Goal: Task Accomplishment & Management: Complete application form

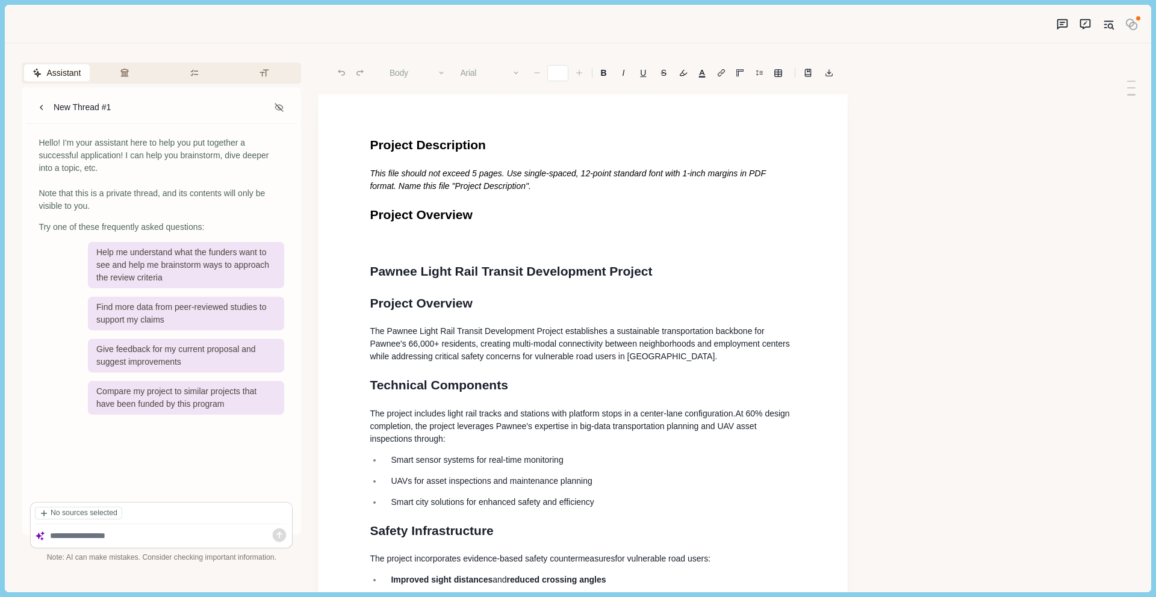
type input "**"
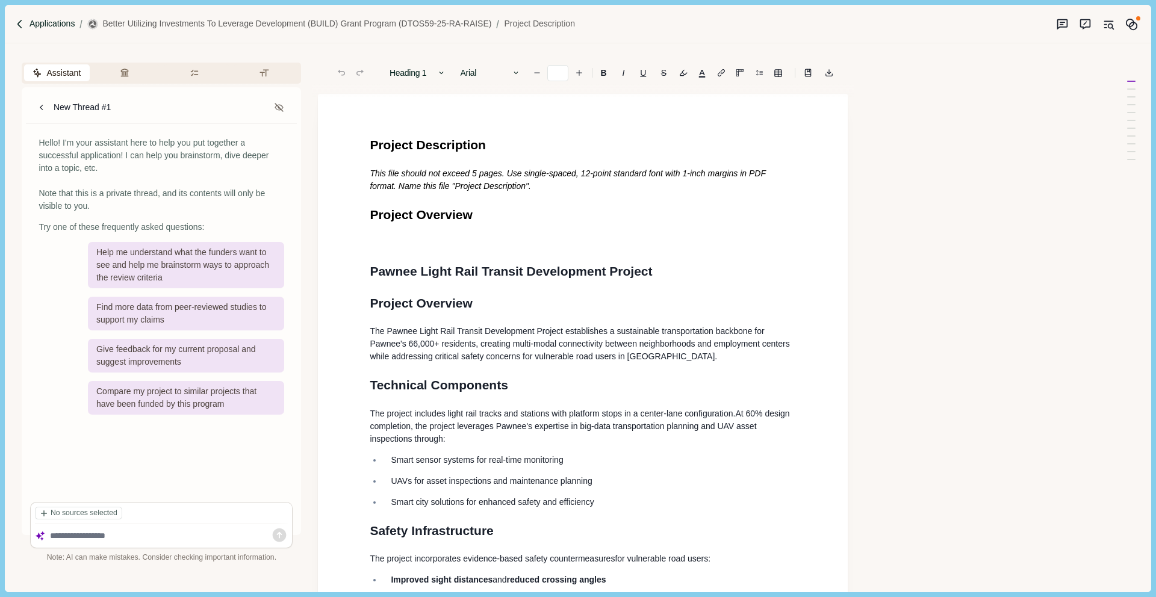
click at [48, 26] on p "Applications" at bounding box center [53, 23] width 46 height 13
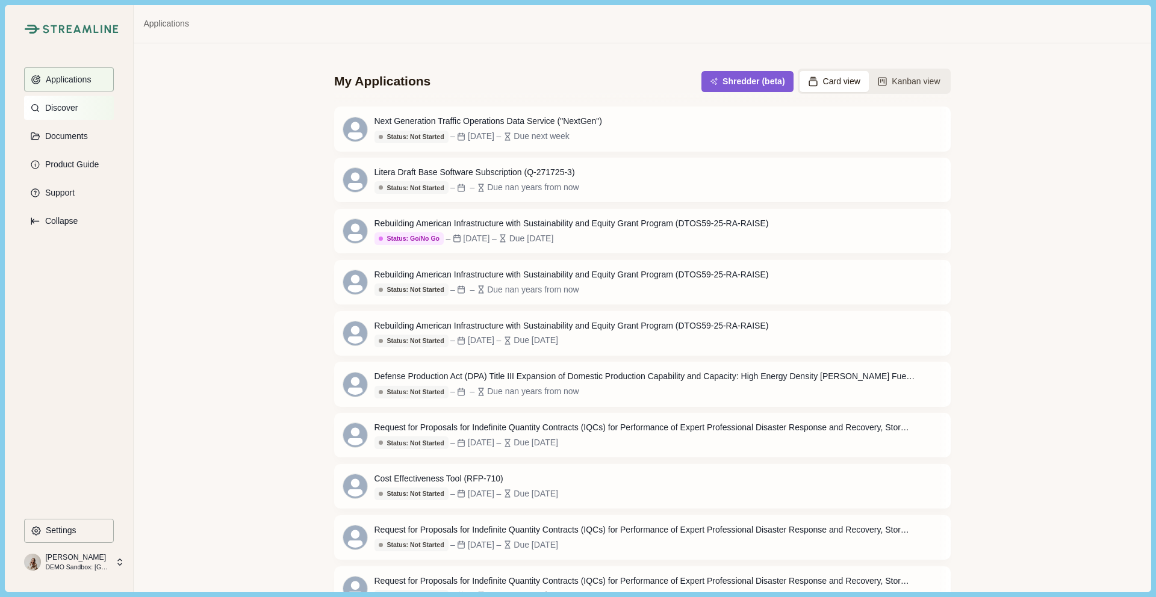
click at [63, 111] on p "Discover" at bounding box center [59, 108] width 37 height 10
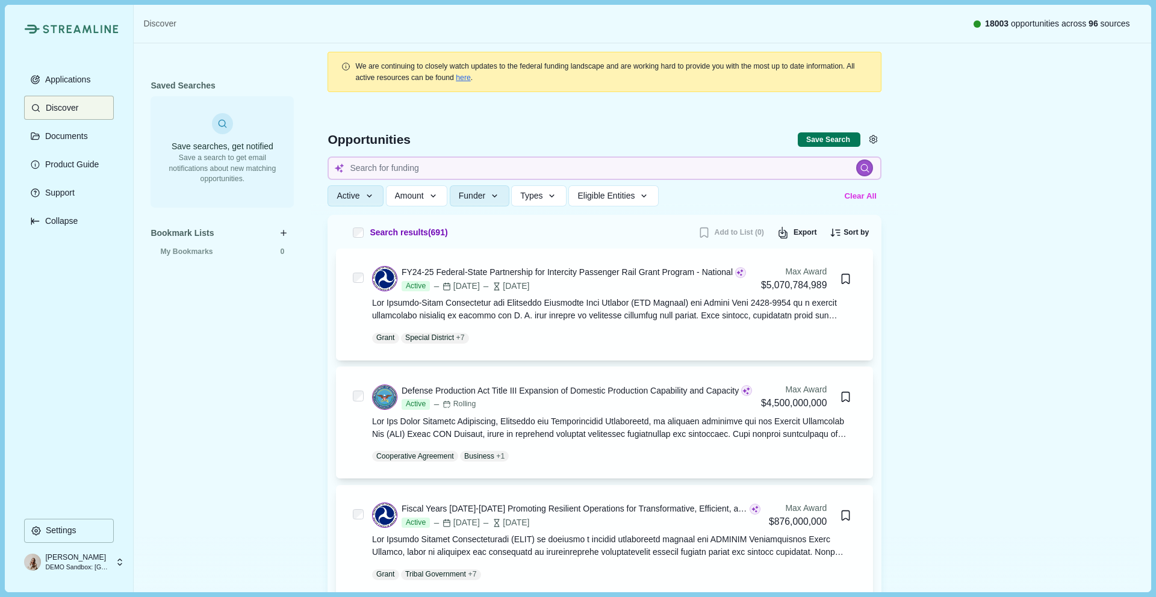
click at [854, 198] on button "Clear All" at bounding box center [861, 196] width 40 height 20
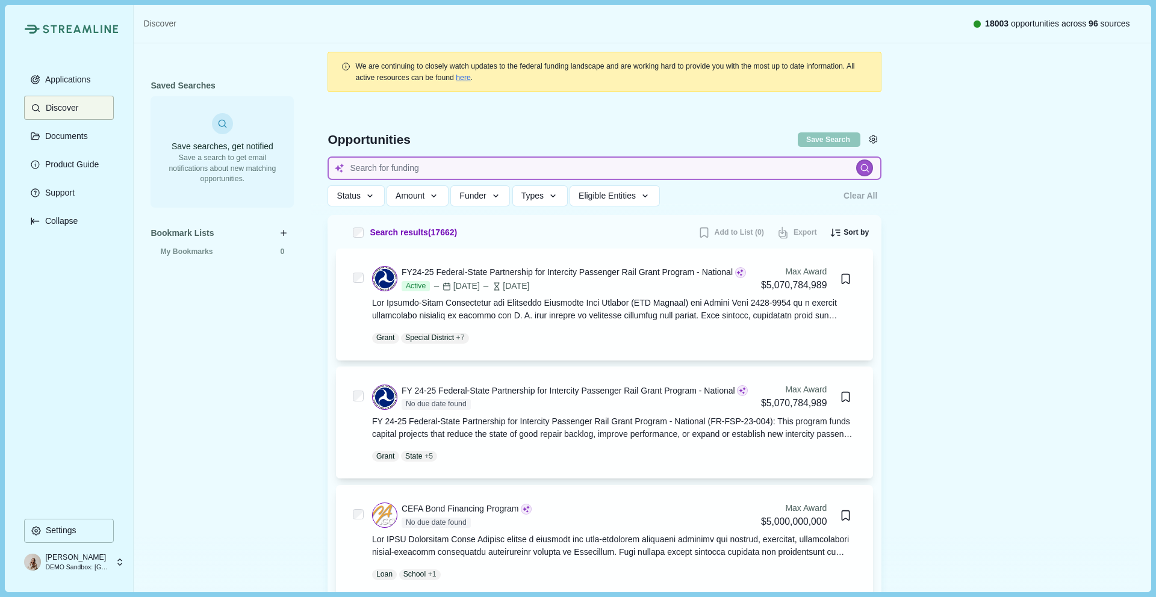
click at [379, 164] on input at bounding box center [605, 168] width 554 height 23
click at [557, 201] on icon "button" at bounding box center [553, 196] width 11 height 11
click at [370, 199] on icon "button" at bounding box center [370, 196] width 11 height 11
click at [438, 201] on icon "button" at bounding box center [434, 196] width 11 height 11
click at [727, 188] on div "Status Status All Active Closed Clear Apply Amount Award Ceiling - Total Award …" at bounding box center [582, 195] width 508 height 21
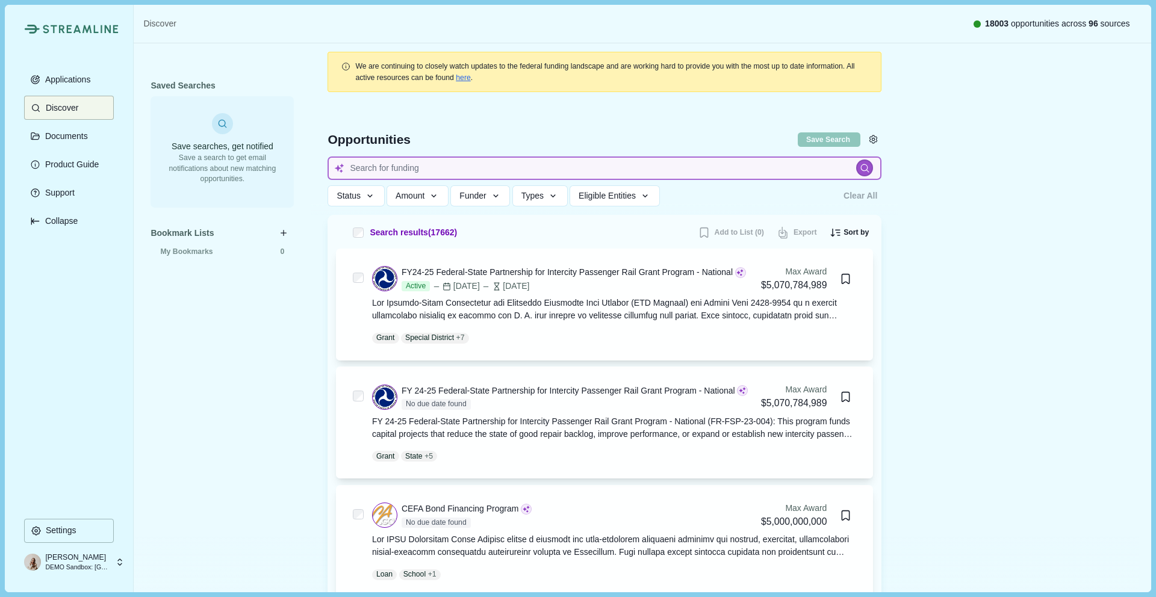
click at [511, 164] on input at bounding box center [605, 168] width 554 height 23
type input "[MEDICAL_DATA] therapeutics"
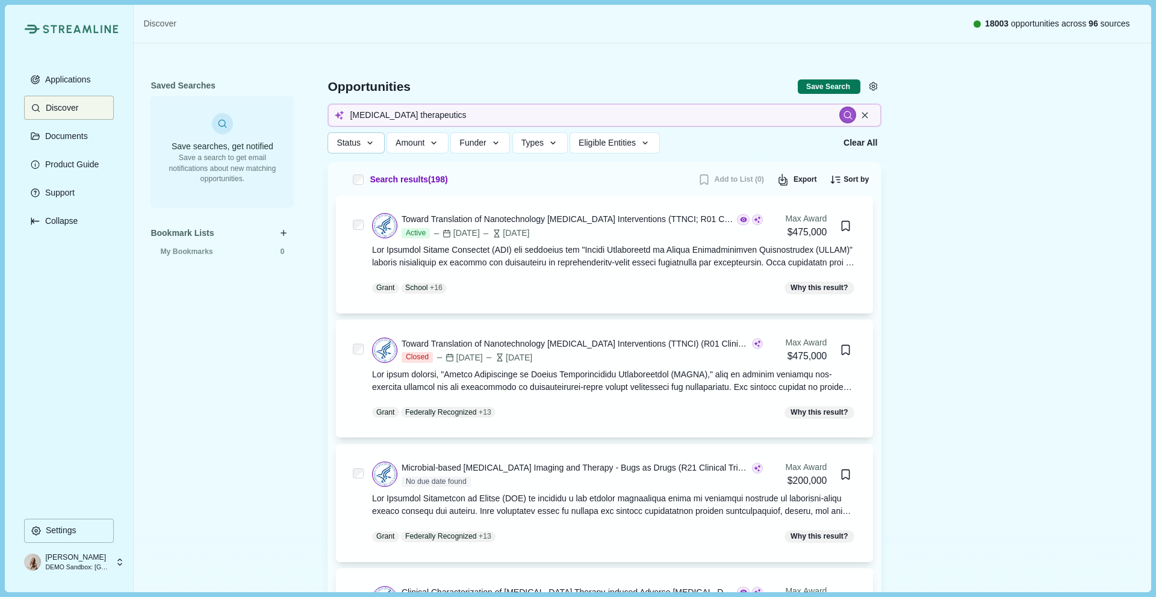
scroll to position [32, 0]
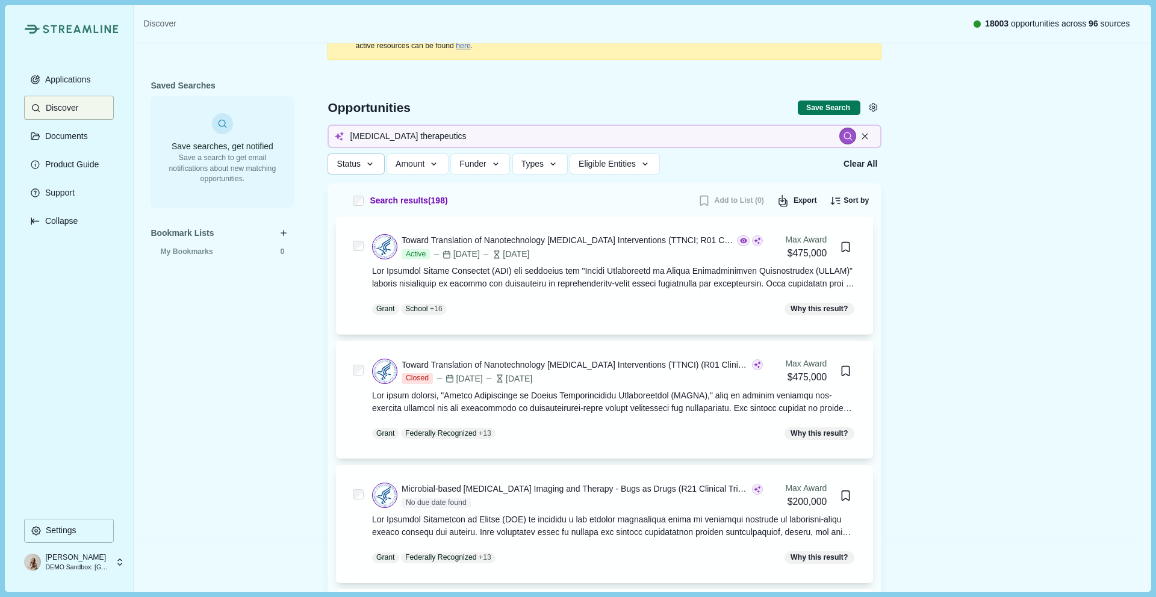
click at [363, 167] on button "Status" at bounding box center [356, 164] width 57 height 21
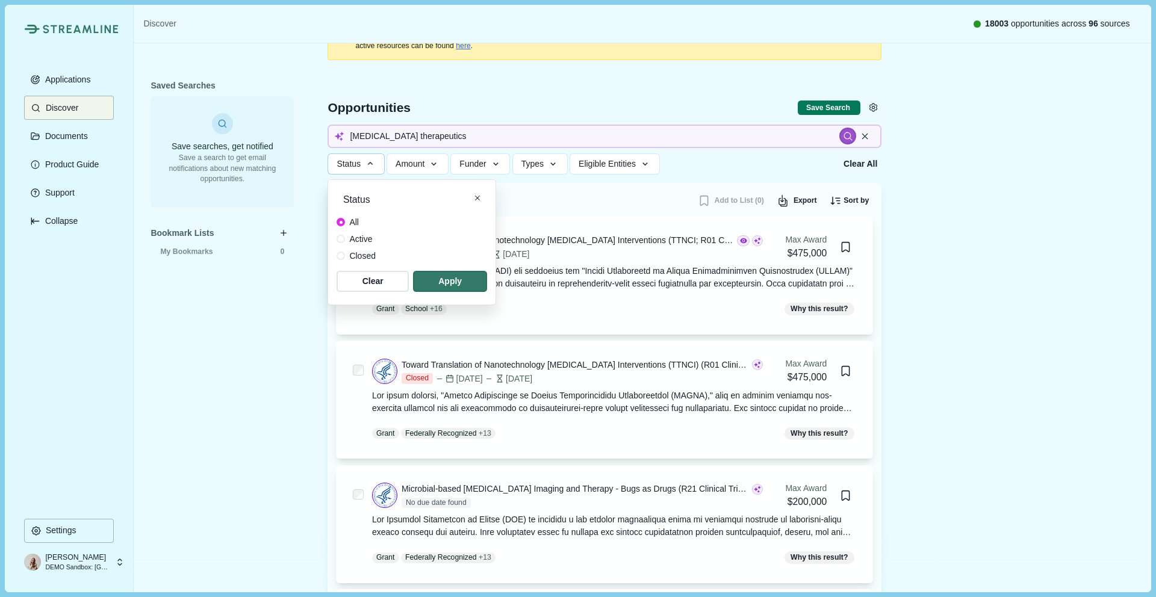
click at [341, 241] on span at bounding box center [341, 239] width 8 height 8
click at [458, 285] on span "button" at bounding box center [450, 282] width 70 height 20
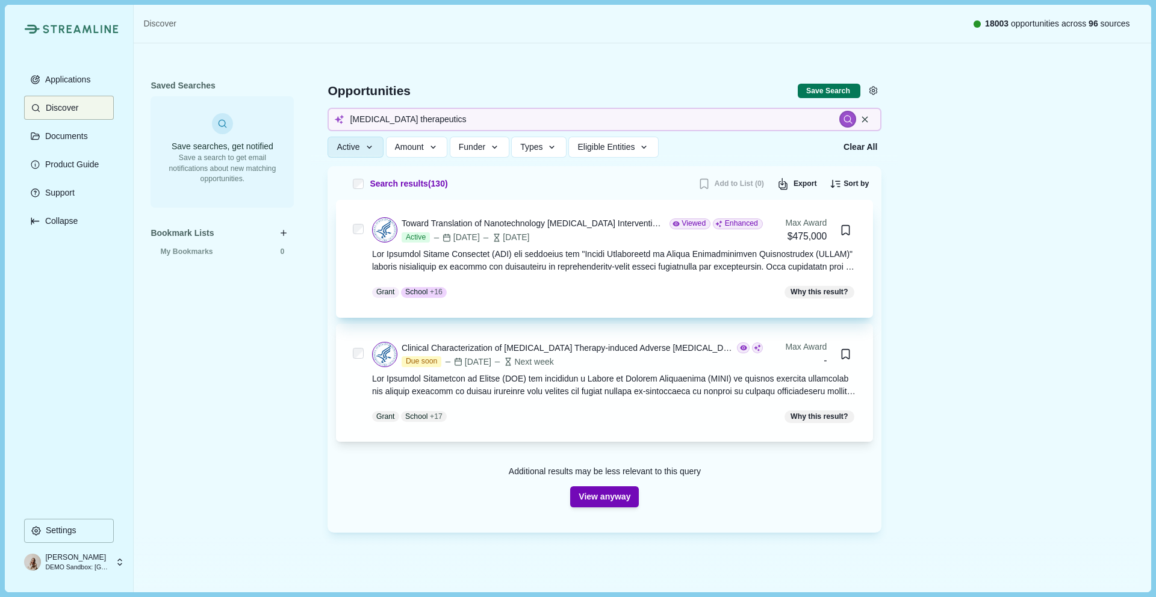
scroll to position [53, 0]
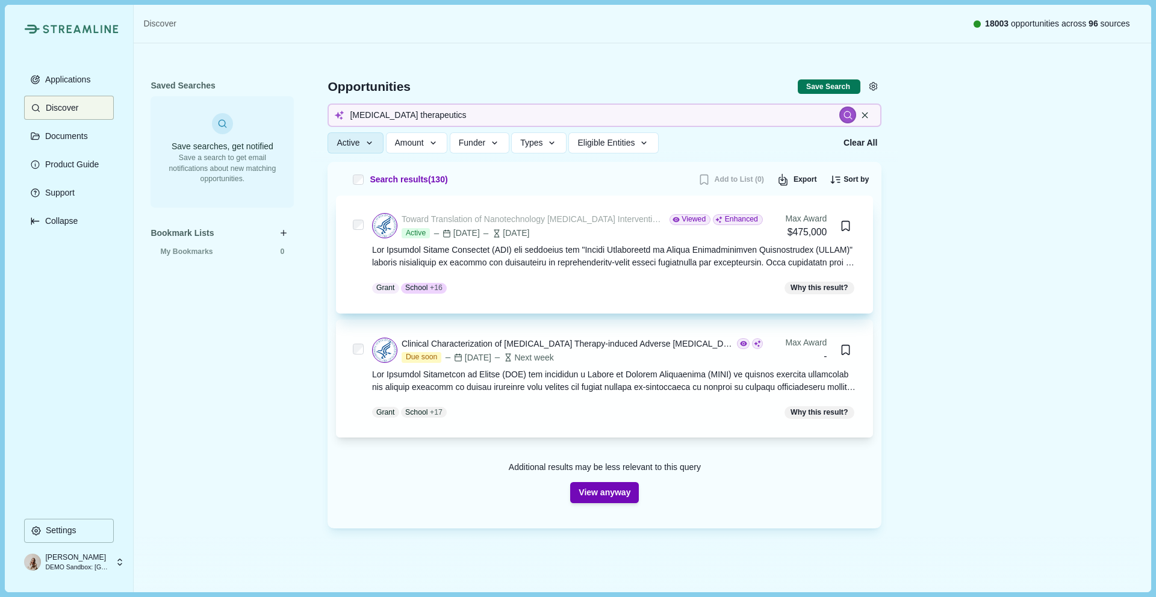
click at [476, 220] on div "Toward Translation of Nanotechnology [MEDICAL_DATA] Interventions (TTNCI; R01 C…" at bounding box center [534, 219] width 264 height 13
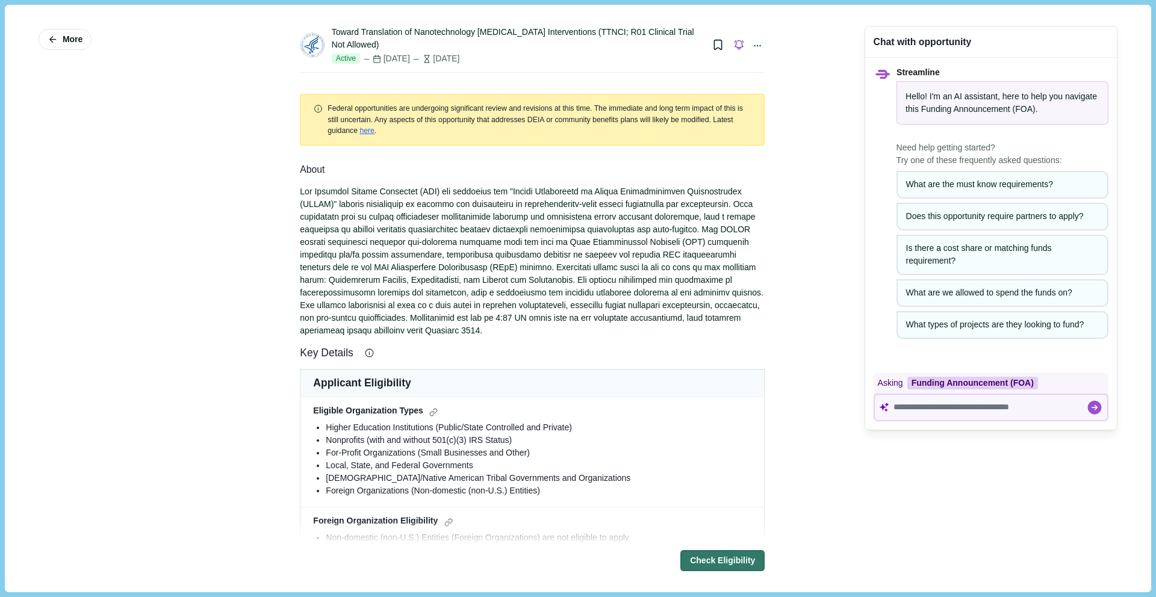
click at [738, 45] on icon "button" at bounding box center [739, 44] width 11 height 11
select select "*****"
click at [80, 48] on button "More" at bounding box center [65, 39] width 53 height 21
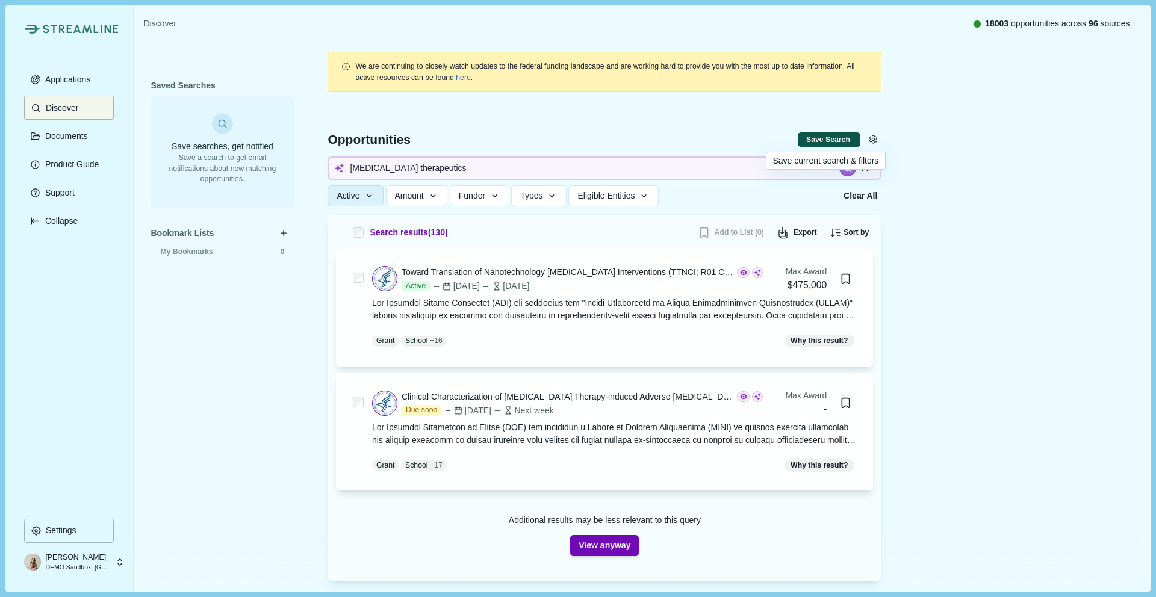
click at [831, 140] on button "Save Search" at bounding box center [829, 139] width 63 height 15
select select "*****"
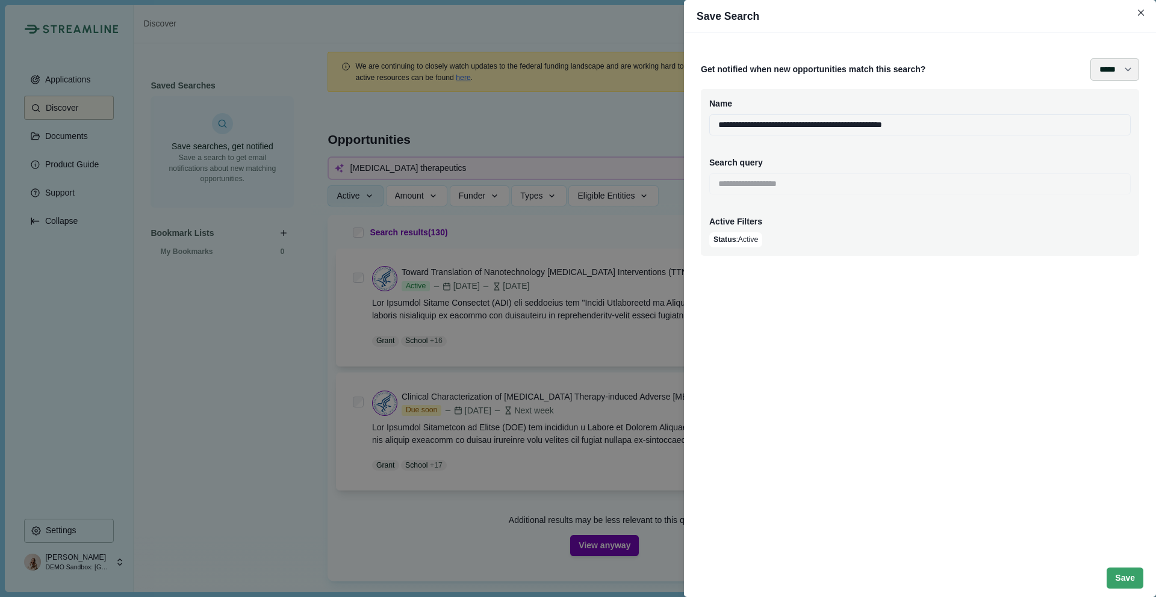
click at [1124, 74] on select "**** ***** ****** *******" at bounding box center [1115, 69] width 49 height 22
click at [1139, 14] on icon "Close" at bounding box center [1141, 13] width 7 height 7
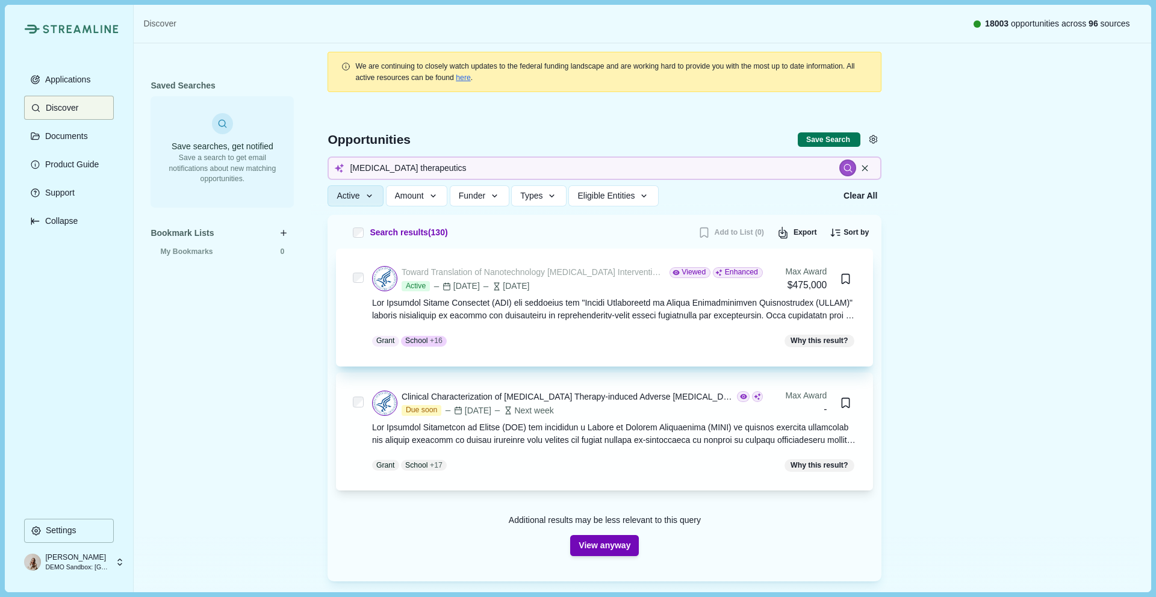
click at [572, 274] on div "Toward Translation of Nanotechnology [MEDICAL_DATA] Interventions (TTNCI; R01 C…" at bounding box center [534, 272] width 264 height 13
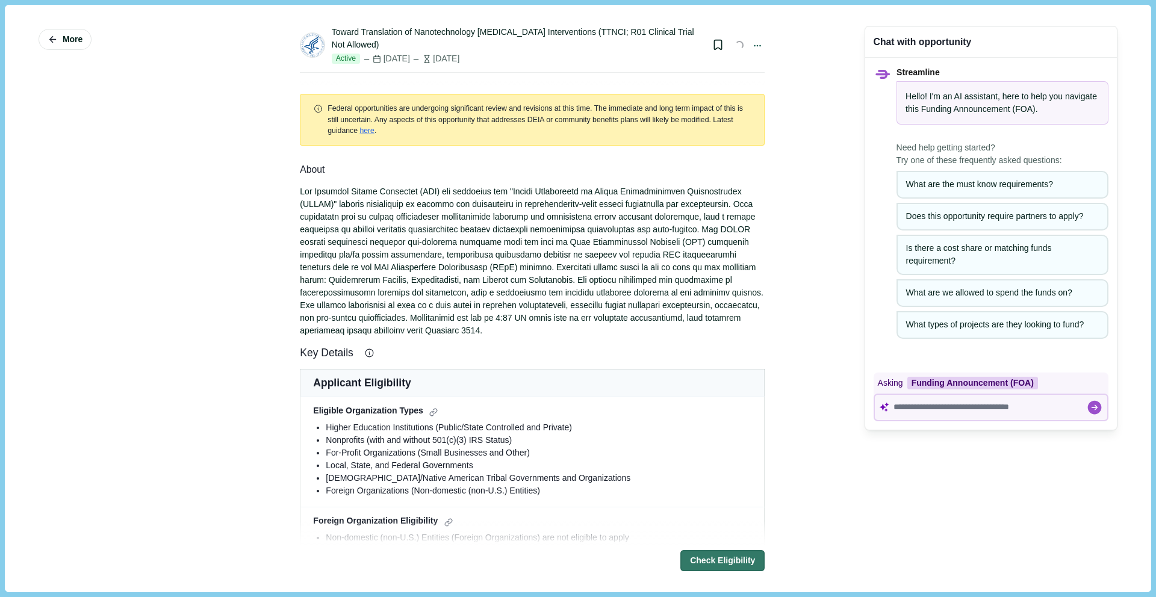
select select "*****"
click at [929, 407] on textarea at bounding box center [990, 407] width 193 height 10
paste textarea "**********"
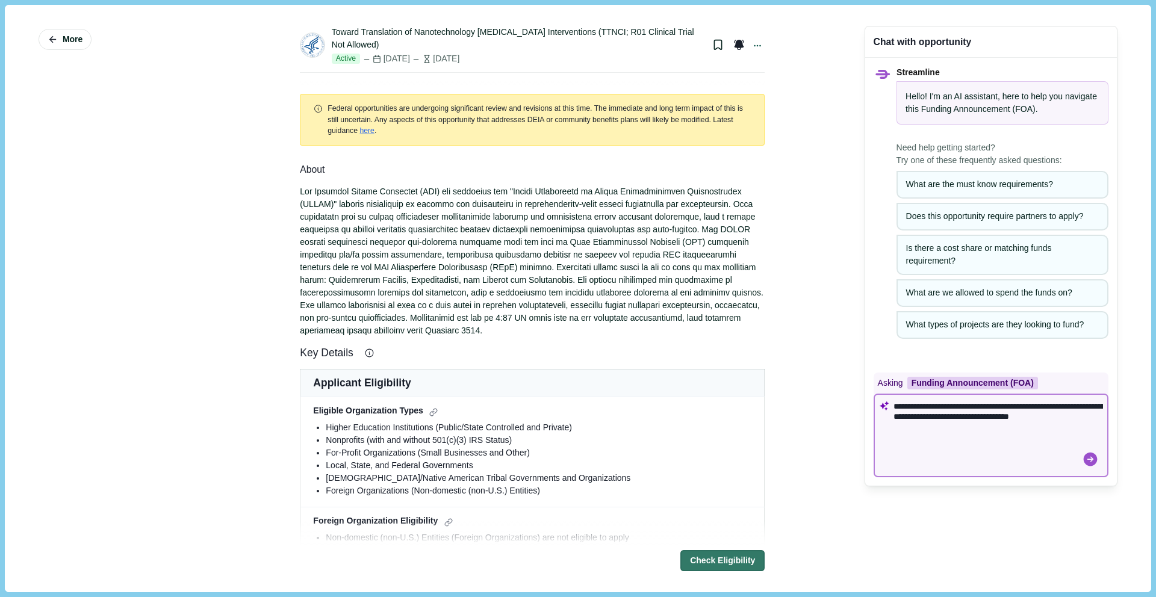
type textarea "**********"
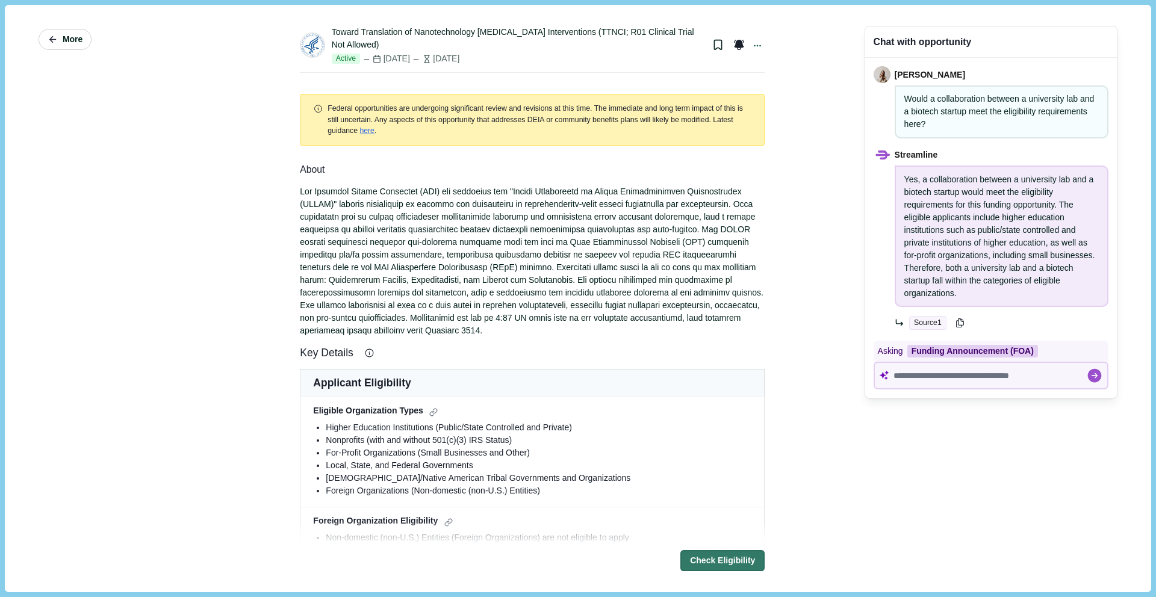
click at [76, 38] on span "More" at bounding box center [73, 39] width 20 height 10
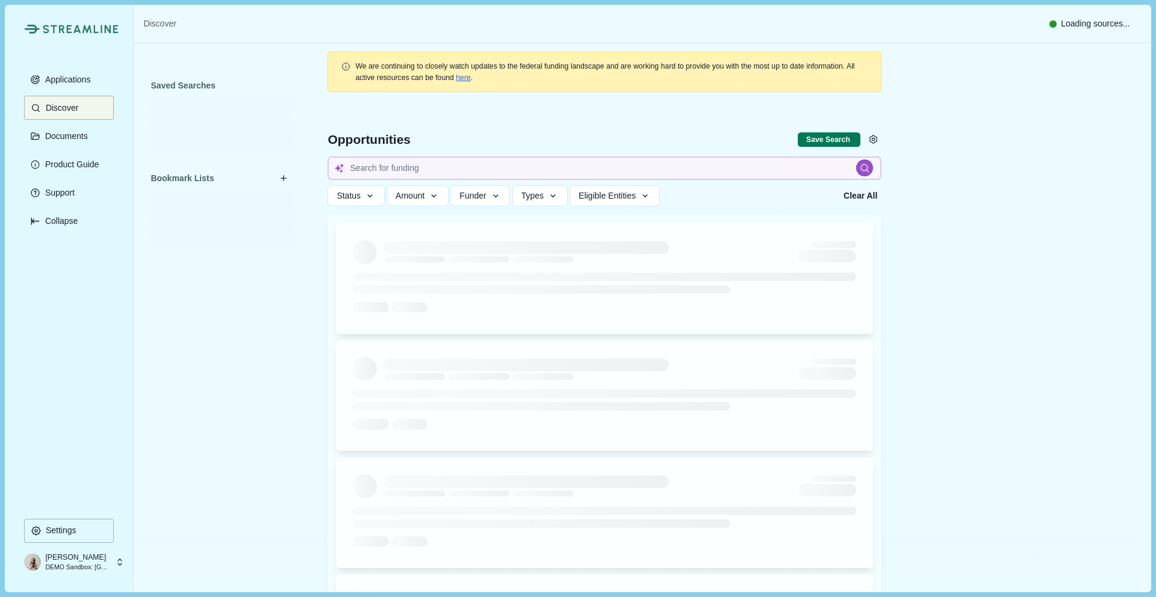
type input "[MEDICAL_DATA] therapeutics"
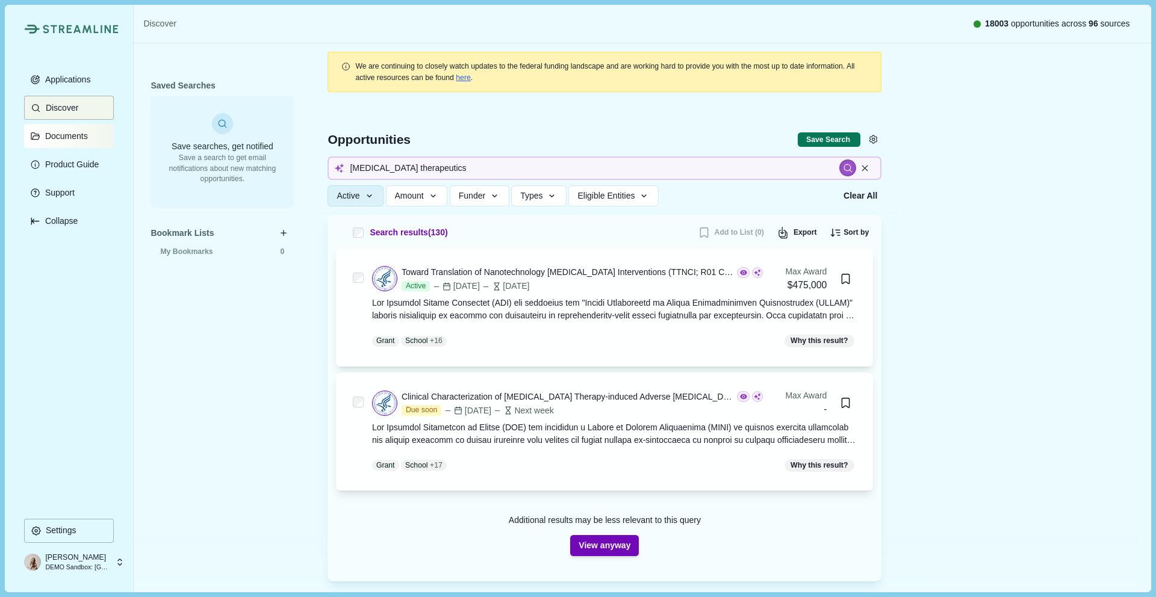
click at [68, 140] on p "Documents" at bounding box center [64, 136] width 47 height 10
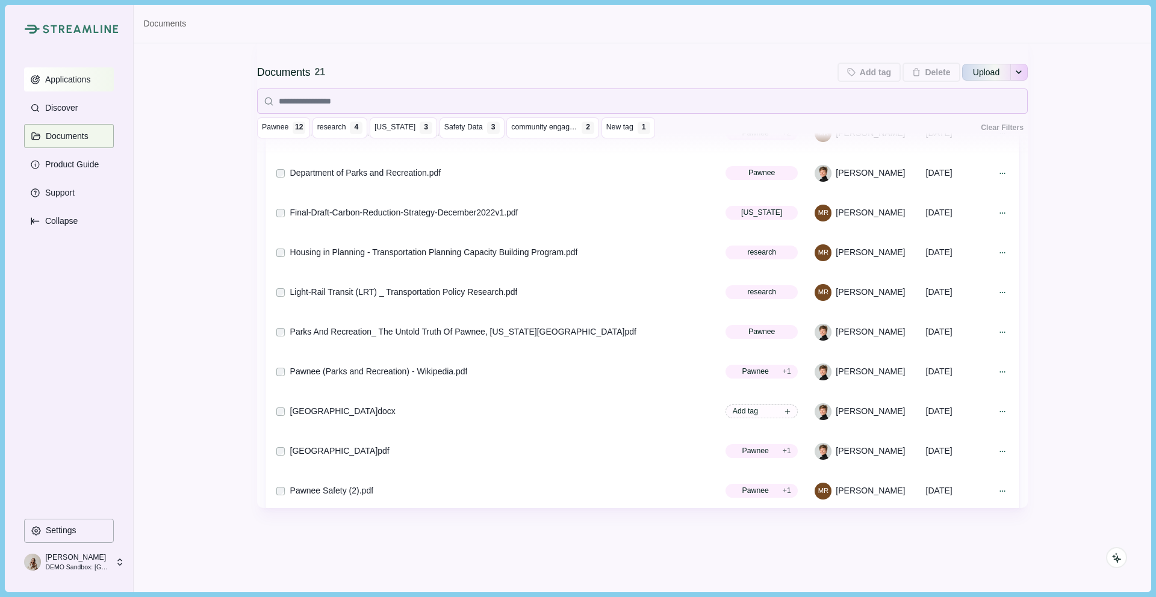
click at [84, 75] on p "Applications" at bounding box center [66, 80] width 50 height 10
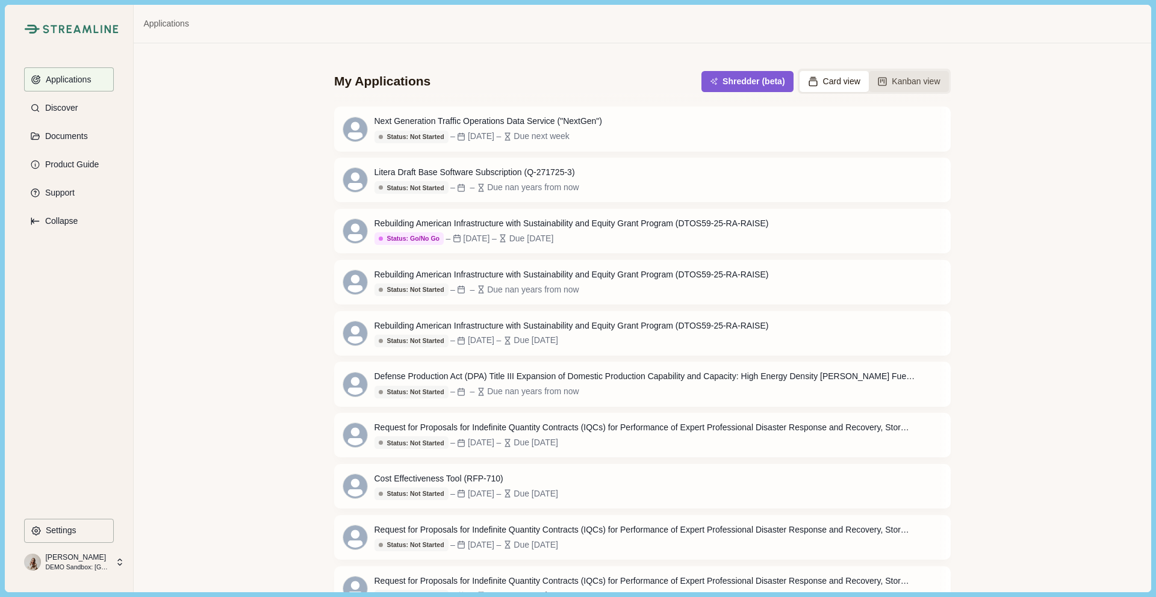
click at [912, 83] on button "Kanban view" at bounding box center [909, 81] width 80 height 21
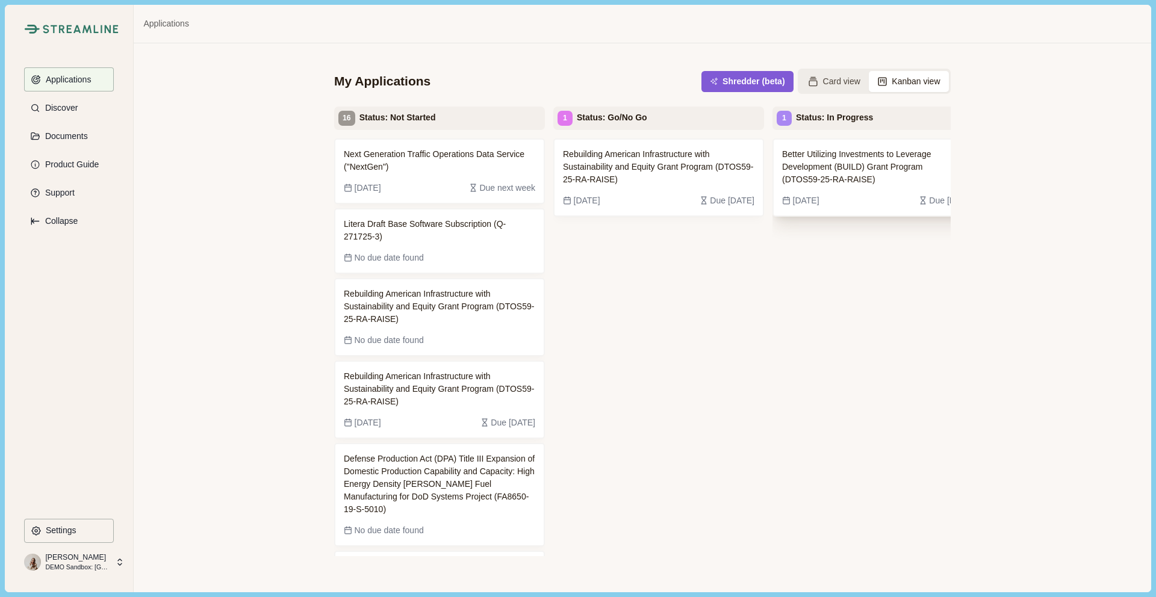
click at [896, 160] on span "Better Utilizing Investments to Leverage Development (BUILD) Grant Program (DTO…" at bounding box center [868, 167] width 173 height 38
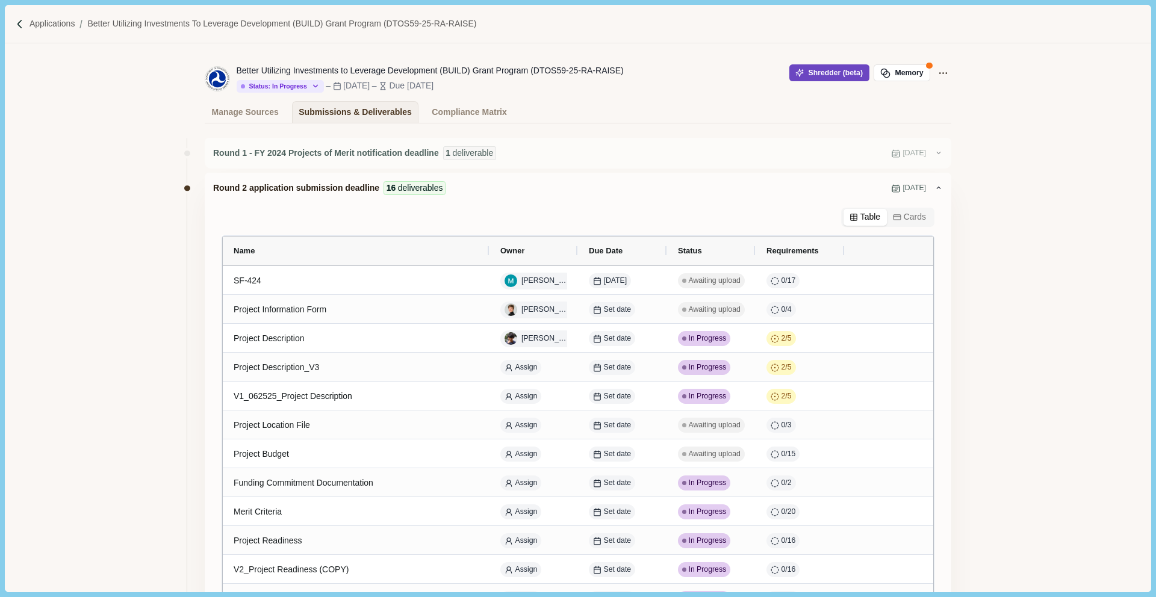
click at [820, 76] on button "Shredder (beta)" at bounding box center [830, 72] width 80 height 17
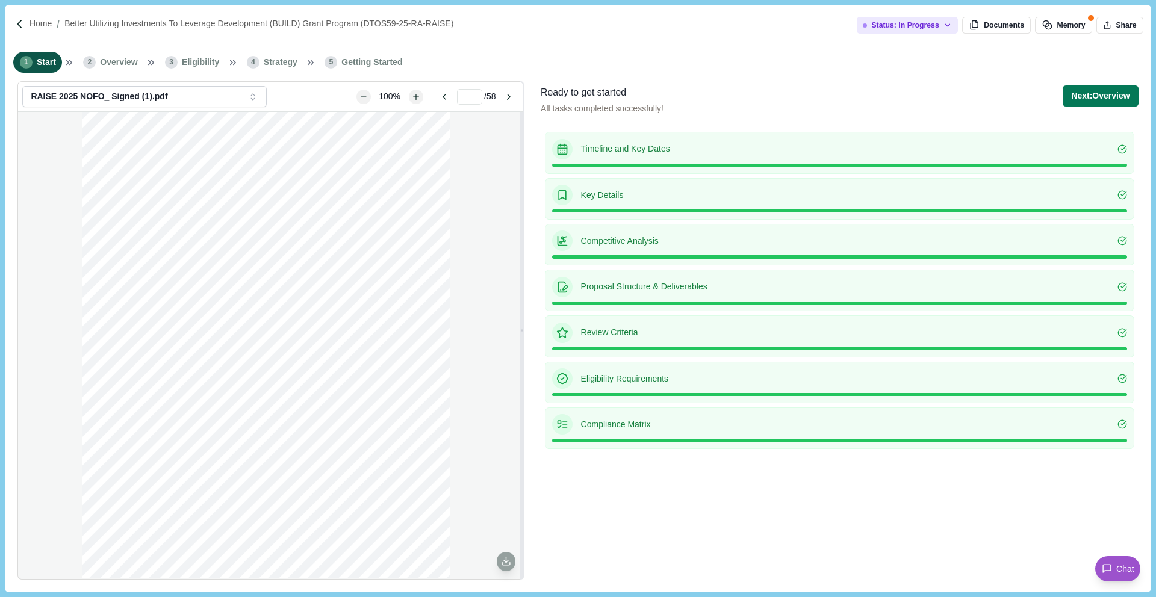
scroll to position [3897, 0]
type input "**"
click at [1098, 96] on button "Next: Overview" at bounding box center [1100, 96] width 75 height 21
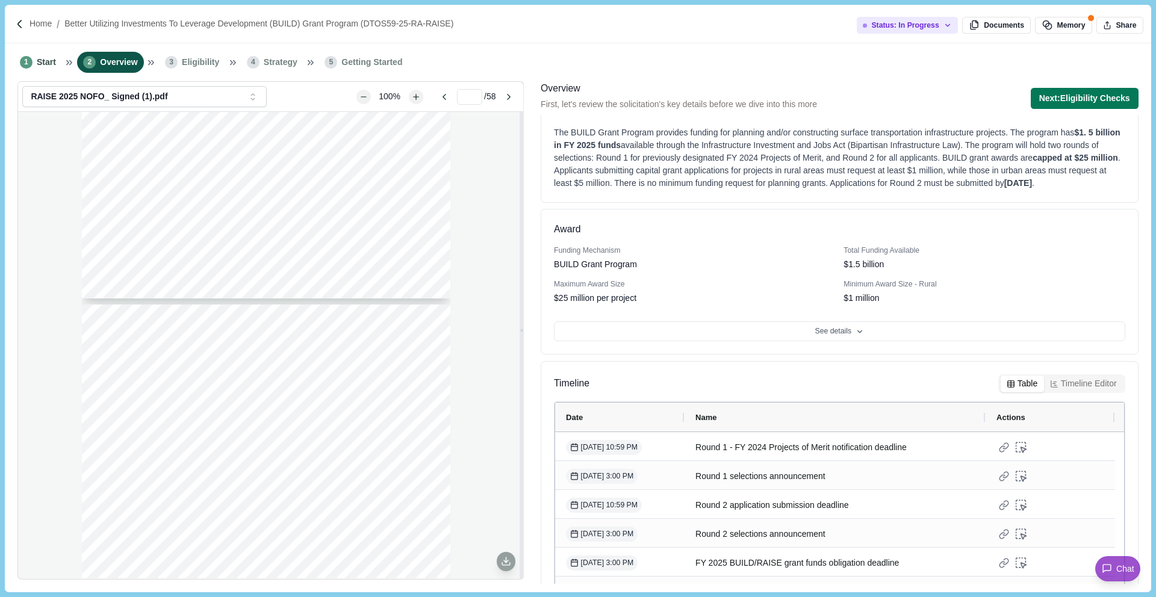
scroll to position [95, 0]
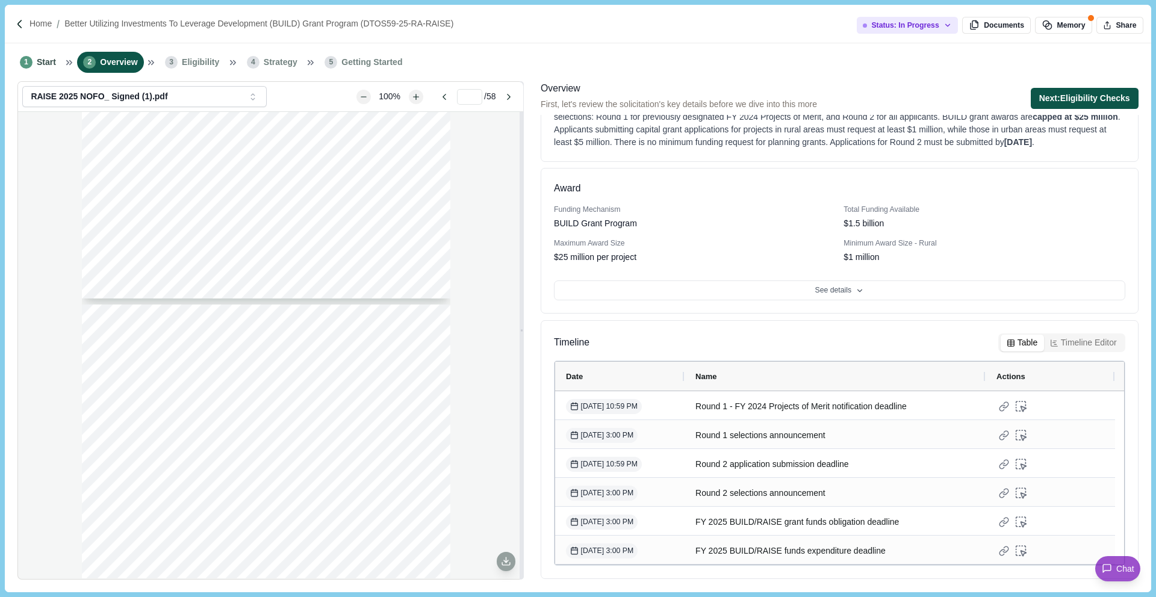
click at [1082, 92] on button "Next: Eligibility Checks" at bounding box center [1085, 98] width 108 height 21
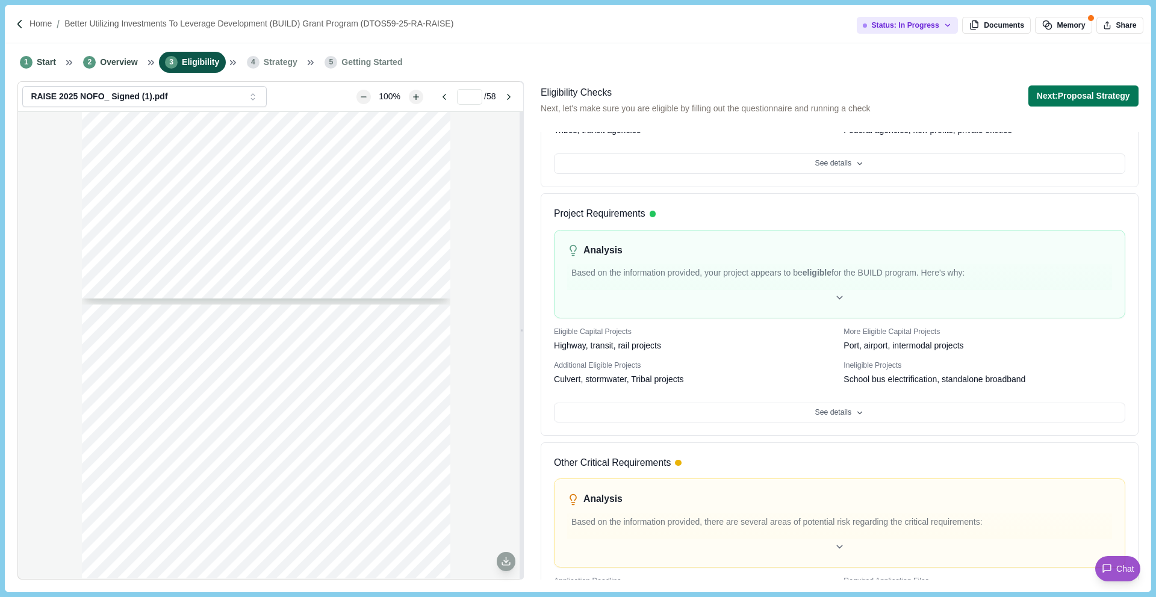
scroll to position [408, 0]
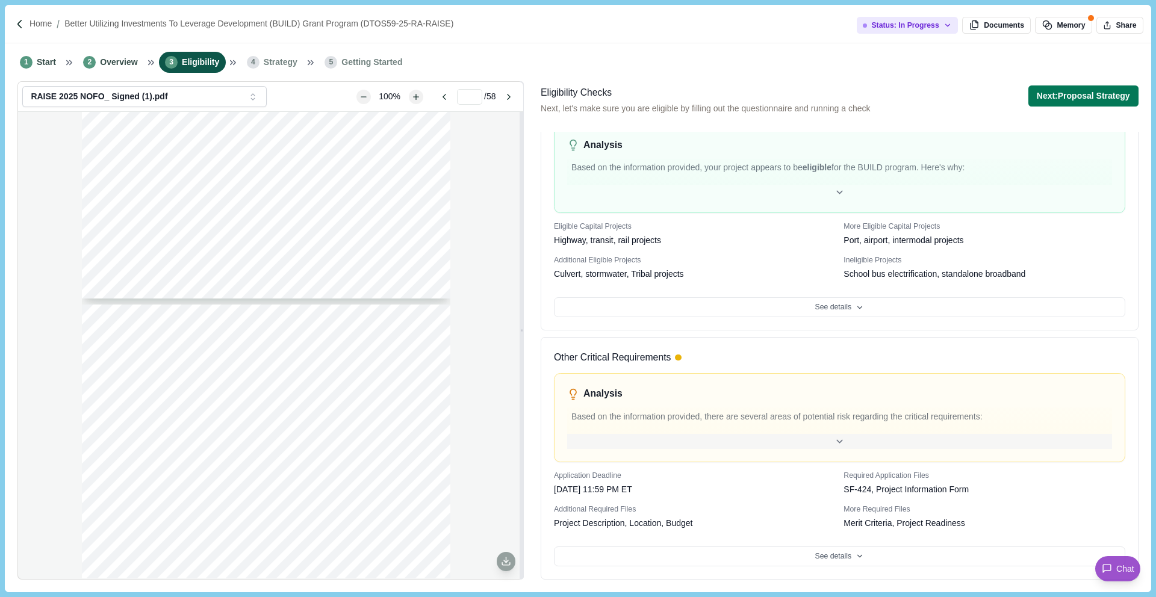
click at [837, 443] on icon at bounding box center [839, 441] width 5 height 2
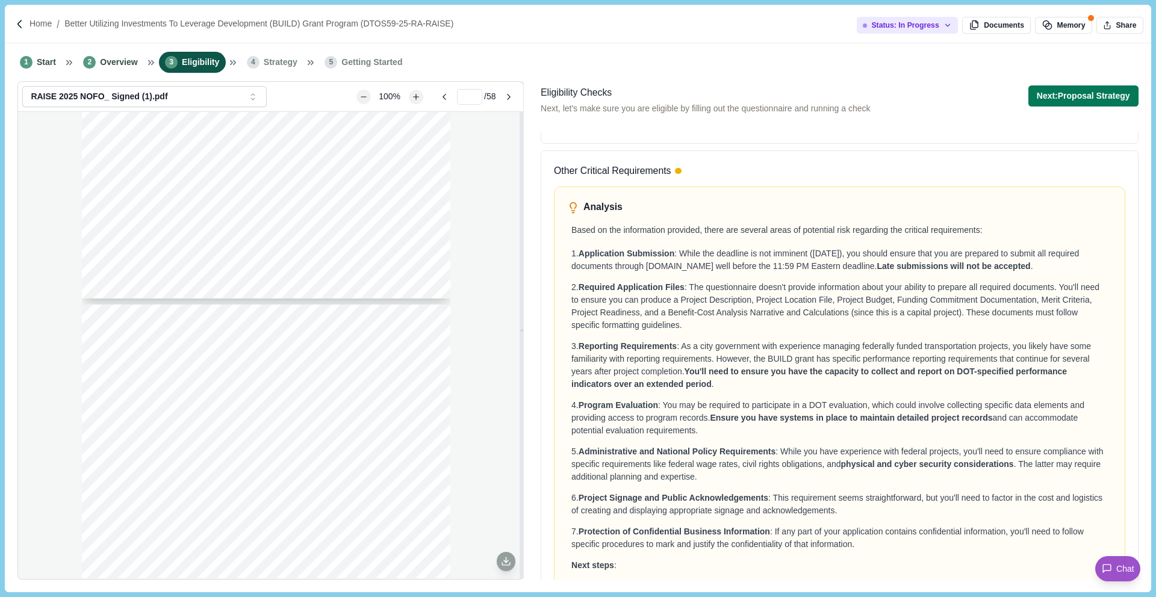
scroll to position [594, 0]
click at [1091, 93] on button "Next: Proposal Strategy" at bounding box center [1084, 96] width 110 height 21
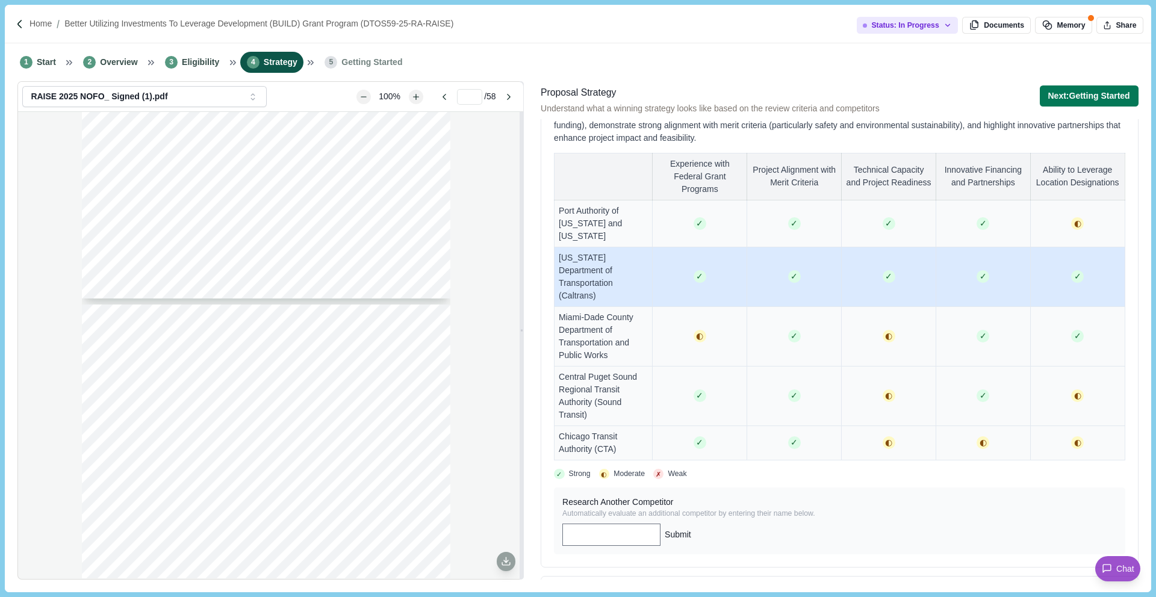
scroll to position [812, 0]
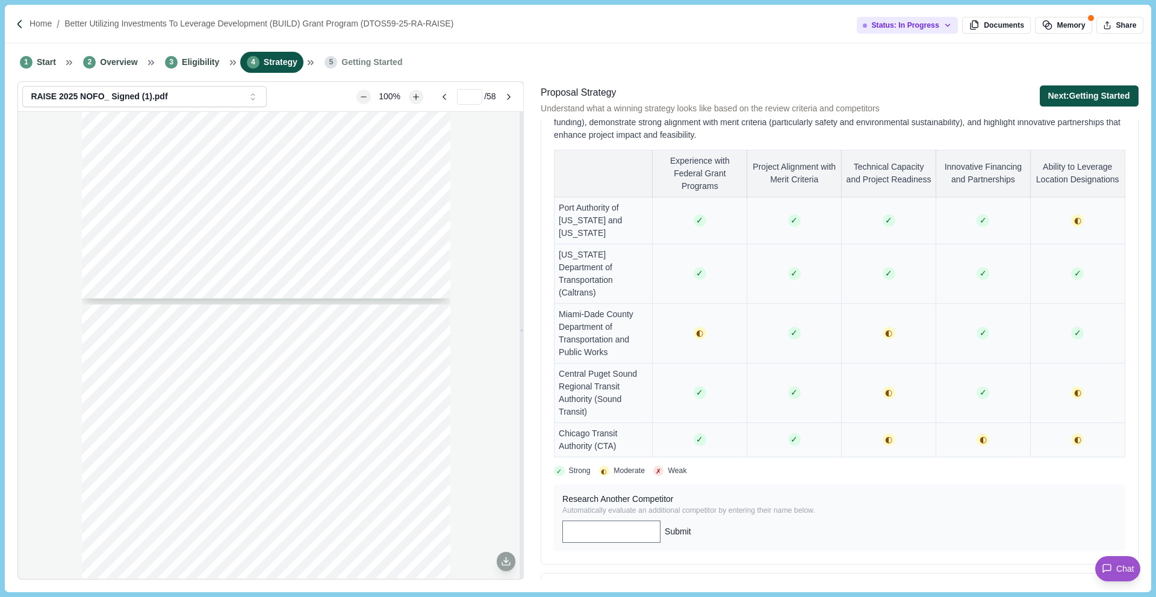
click at [1100, 97] on button "Next: Getting Started" at bounding box center [1089, 96] width 99 height 21
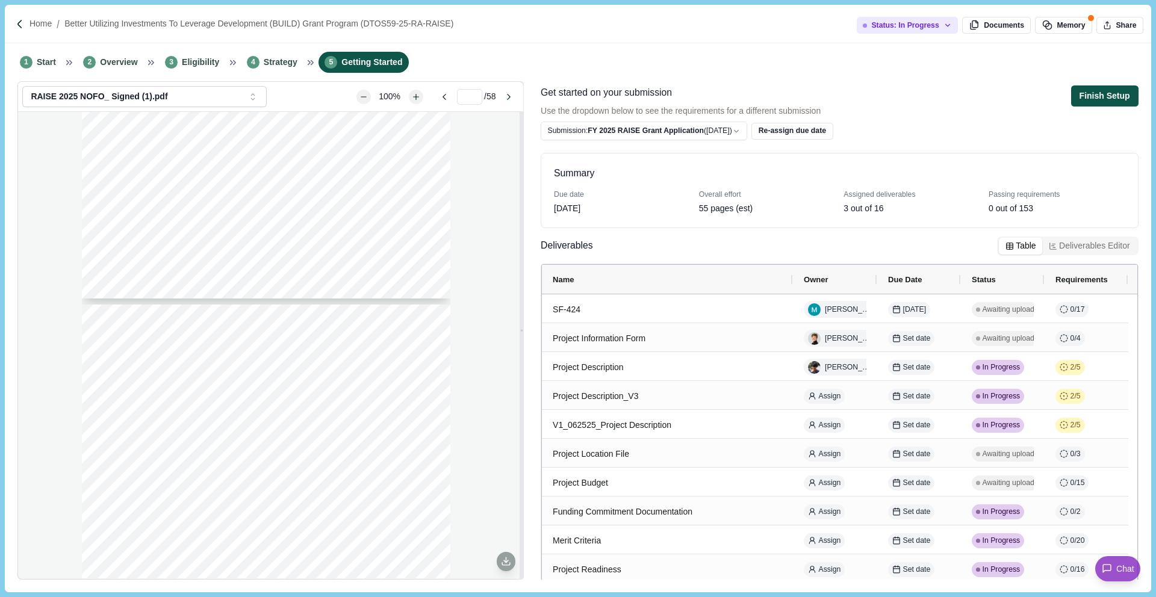
click at [1109, 98] on button "Finish Setup" at bounding box center [1104, 96] width 67 height 21
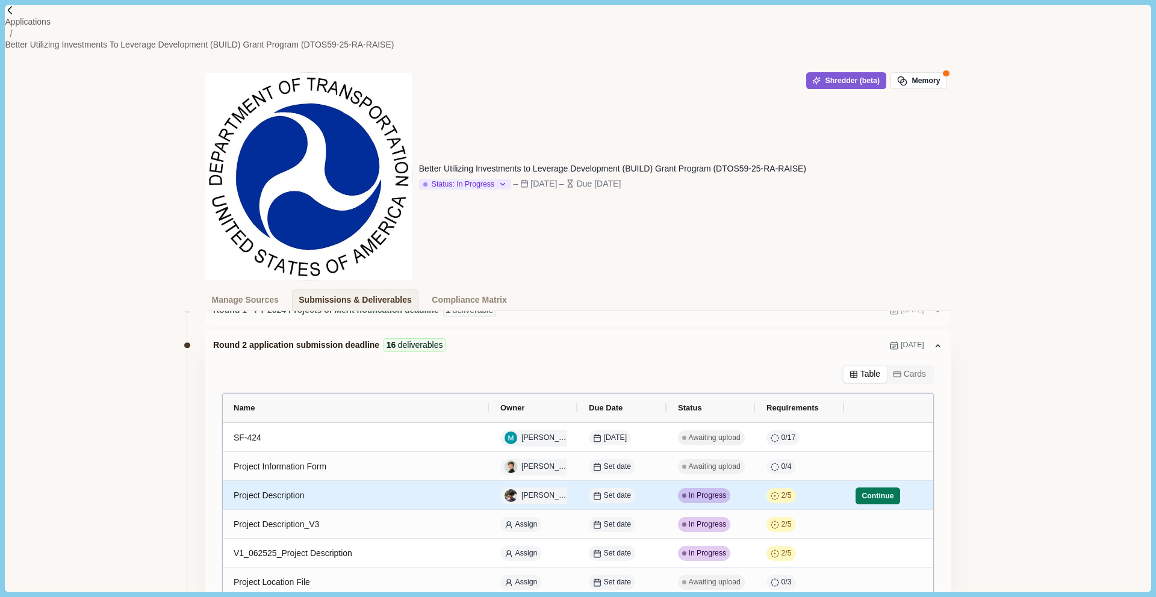
scroll to position [13, 0]
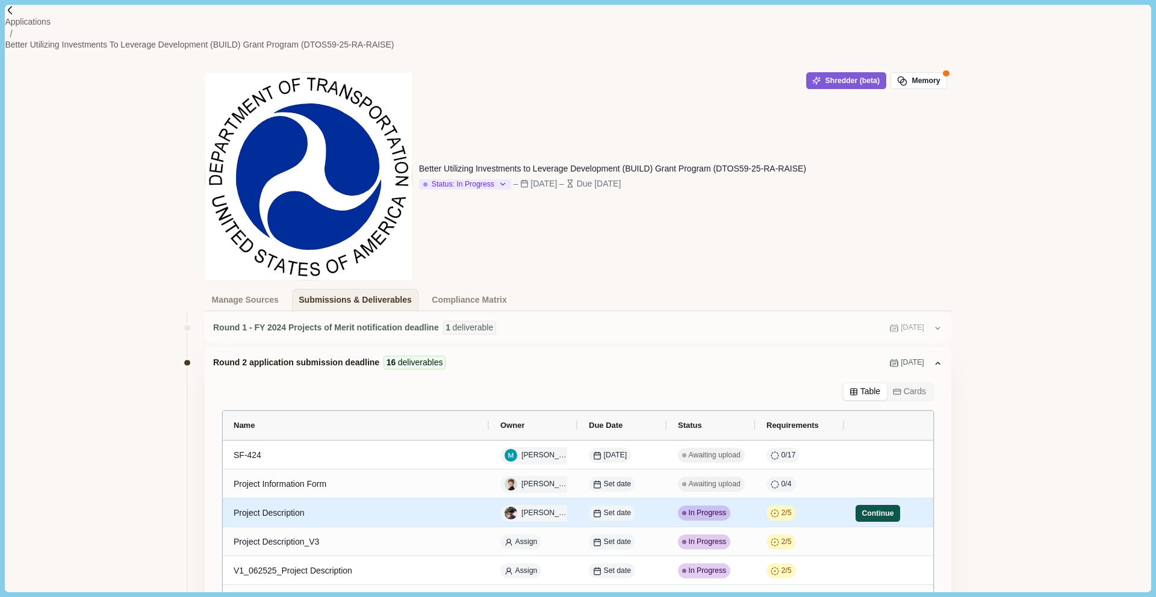
click at [887, 505] on button "Continue" at bounding box center [878, 513] width 45 height 17
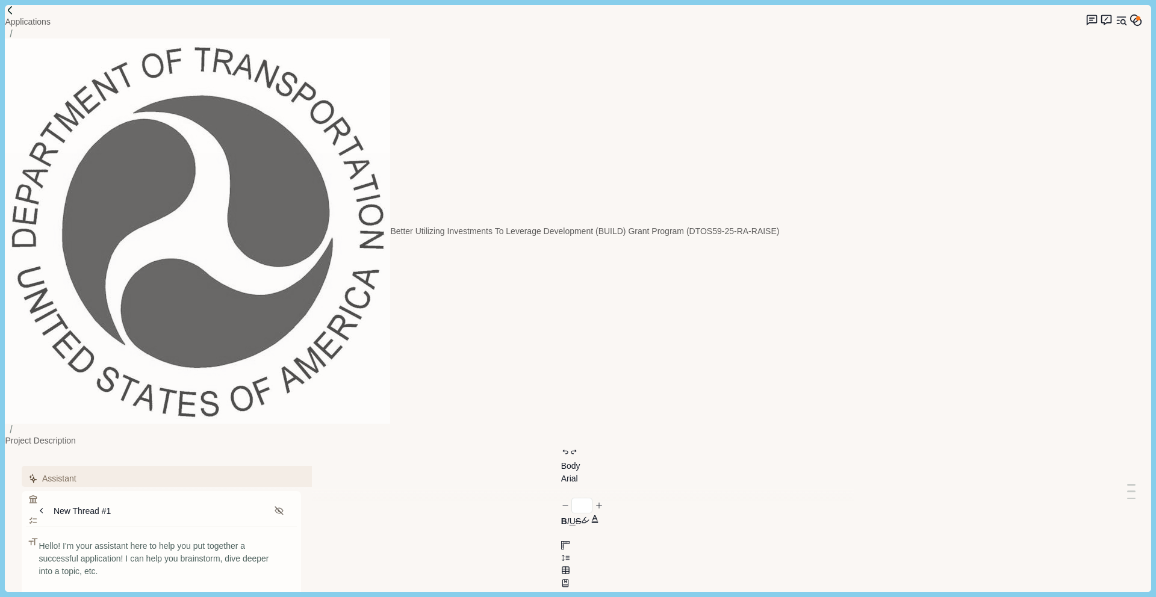
type input "**"
drag, startPoint x: 371, startPoint y: 136, endPoint x: 509, endPoint y: 384, distance: 283.6
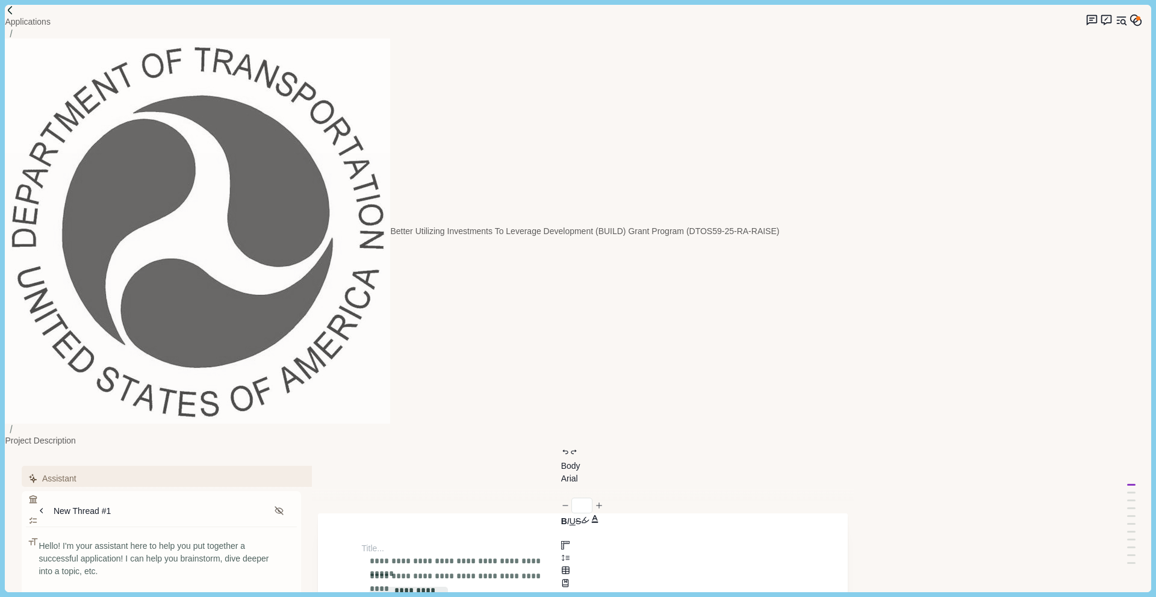
drag, startPoint x: 365, startPoint y: 136, endPoint x: 497, endPoint y: 422, distance: 314.7
click at [424, 587] on button "**********" at bounding box center [408, 598] width 79 height 22
click at [132, 490] on button "Review Criteria" at bounding box center [178, 500] width 309 height 21
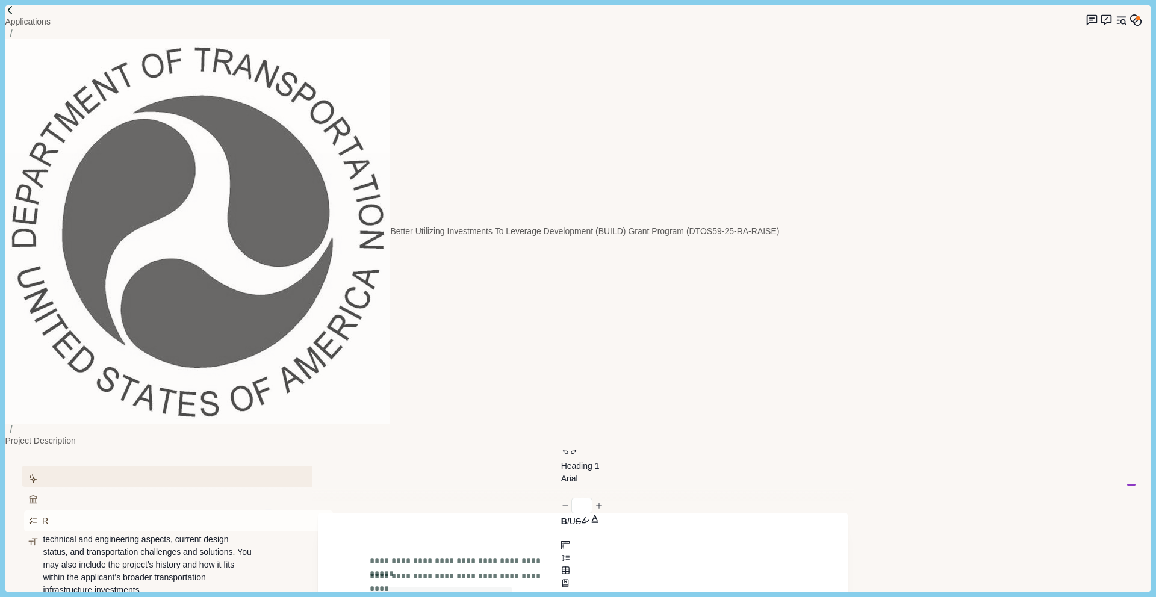
click at [213, 511] on button "Requirements" at bounding box center [178, 521] width 309 height 21
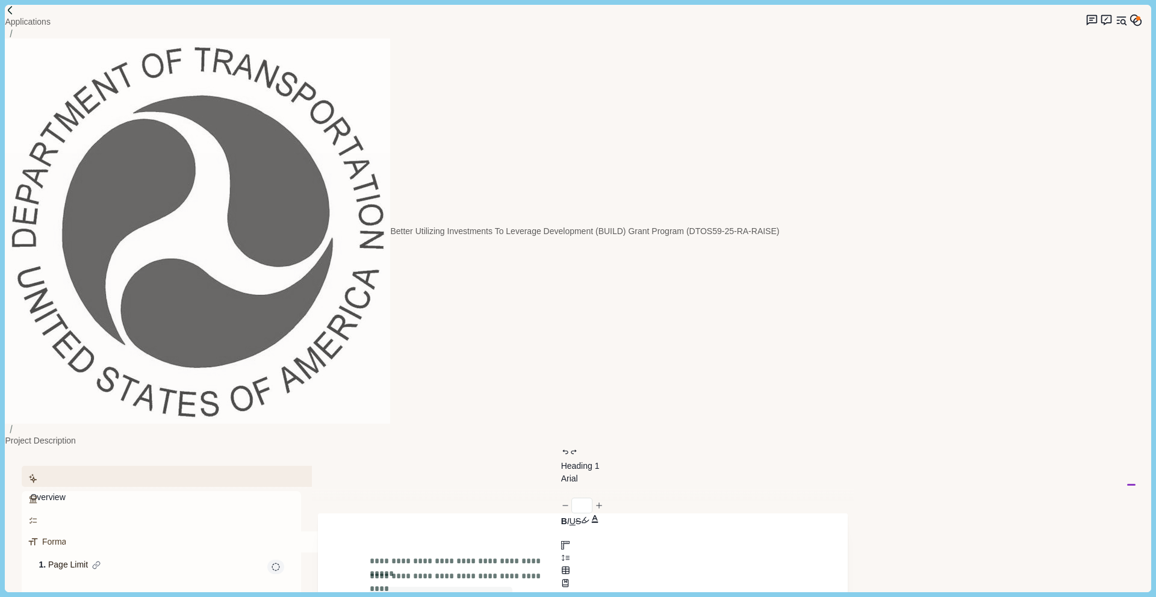
click at [273, 532] on button "Formatting" at bounding box center [178, 542] width 309 height 21
click at [123, 490] on button "Review Criteria" at bounding box center [178, 500] width 309 height 21
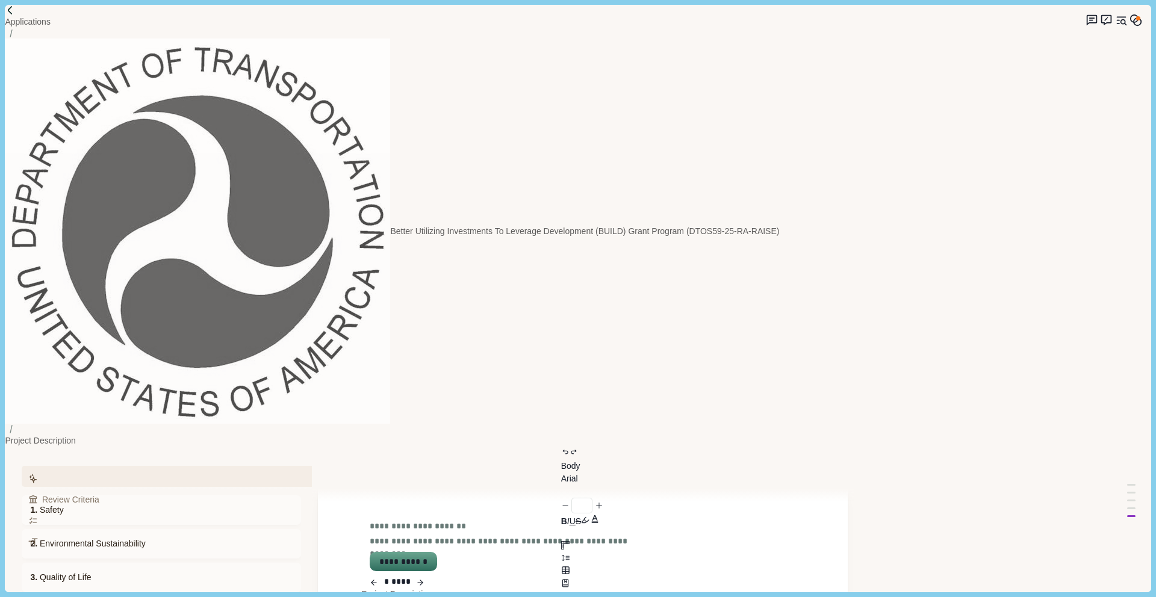
scroll to position [0, 0]
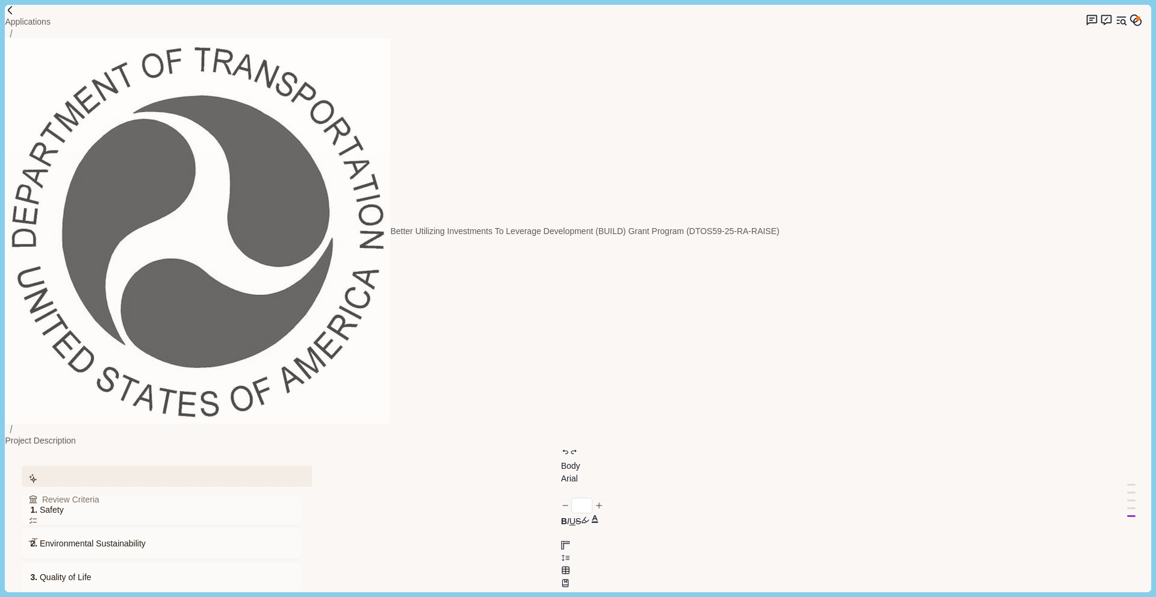
drag, startPoint x: 367, startPoint y: 262, endPoint x: 587, endPoint y: 294, distance: 222.2
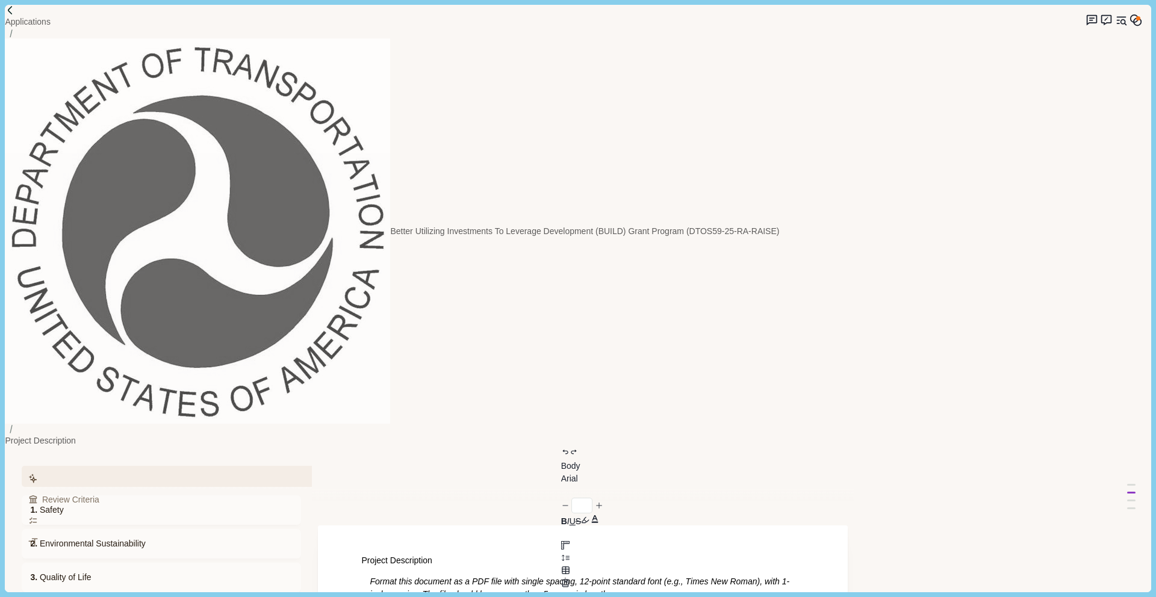
scroll to position [339, 0]
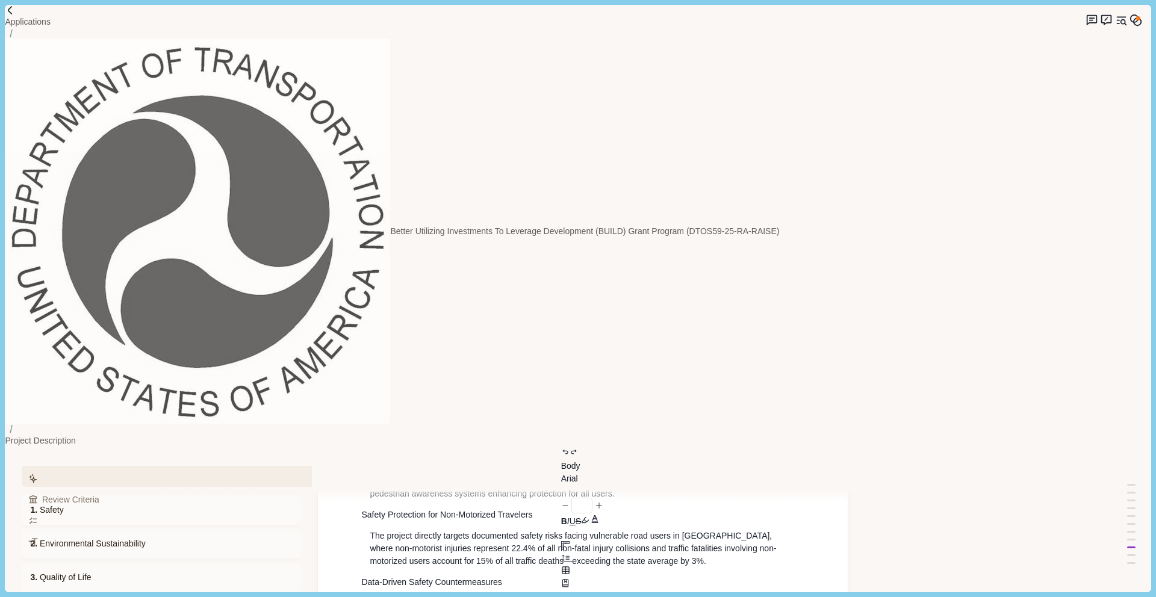
scroll to position [472, 0]
